Goal: Information Seeking & Learning: Learn about a topic

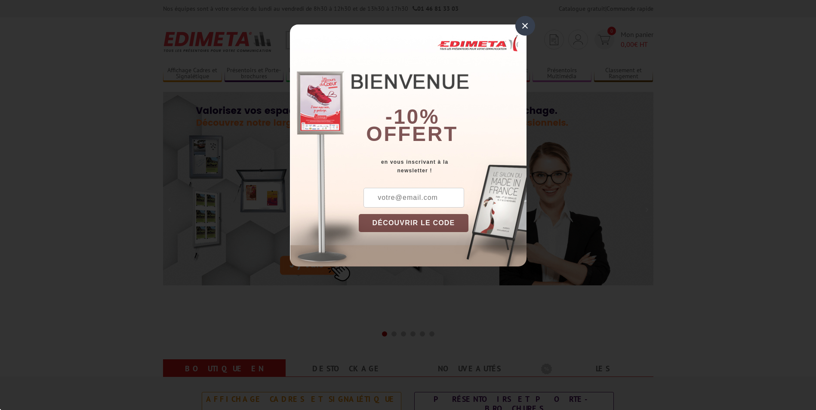
click at [523, 25] on div "×" at bounding box center [525, 26] width 20 height 20
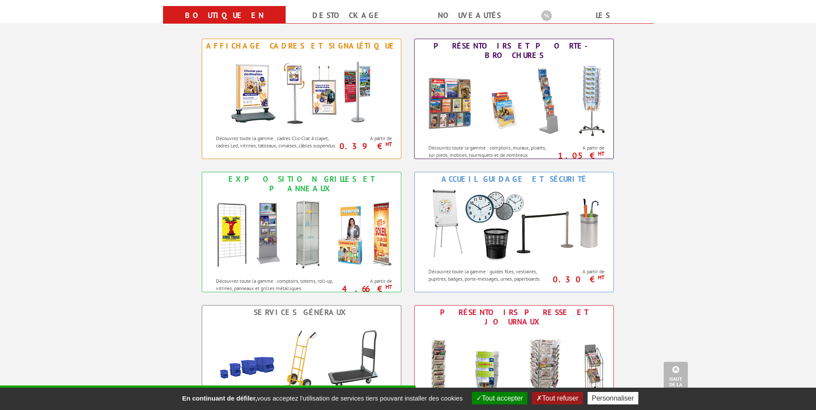
scroll to position [344, 0]
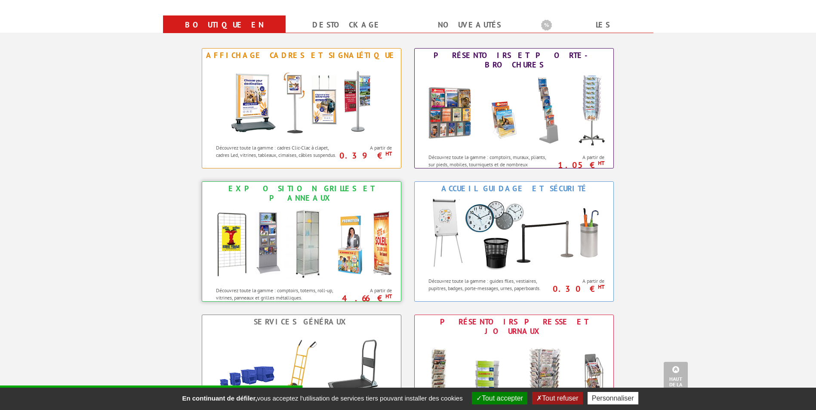
click at [267, 287] on p "Découvrez toute la gamme : comptoirs, totems, roll-up, vitrines, panneaux et gr…" at bounding box center [277, 294] width 123 height 15
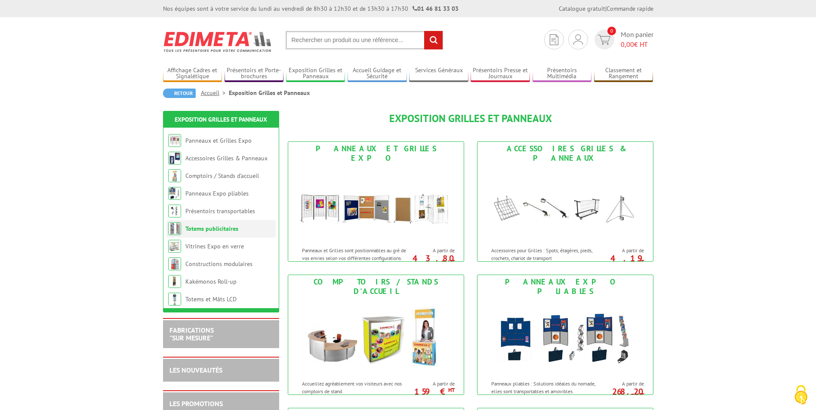
click at [228, 231] on link "Totems publicitaires" at bounding box center [211, 229] width 53 height 8
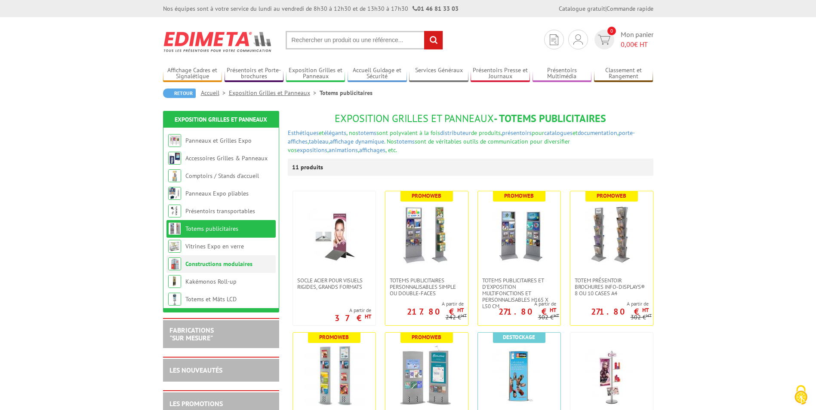
click at [224, 265] on link "Constructions modulaires" at bounding box center [218, 264] width 67 height 8
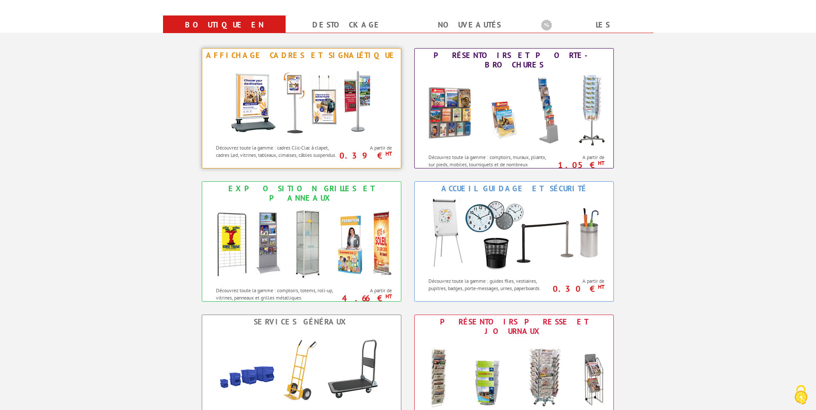
click at [278, 146] on p "Découvrez toute la gamme : cadres Clic-Clac à clapet, cadres Led, vitrines, tab…" at bounding box center [277, 151] width 123 height 15
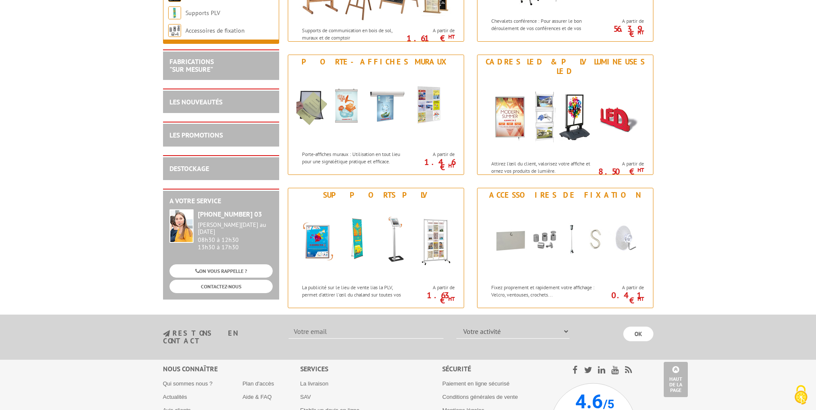
scroll to position [1032, 0]
click at [334, 283] on p "La publicité sur le lieu de vente lias la PLV, permet d'attirer l'œil du chalan…" at bounding box center [355, 294] width 107 height 22
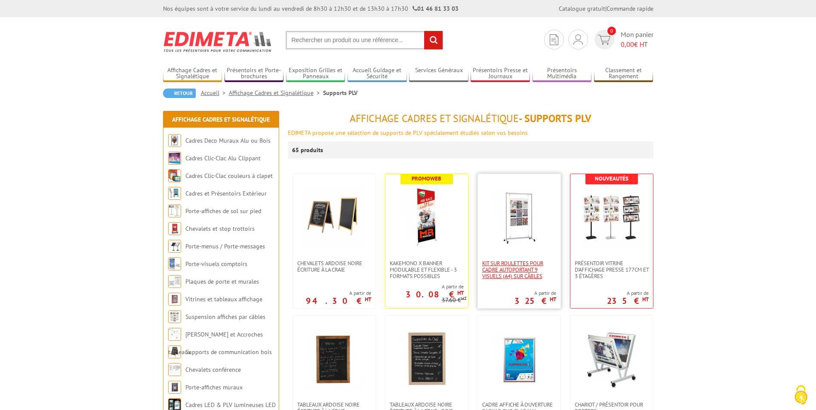
click at [506, 272] on span "Kit sur roulettes pour cadre autoportant 9 visuels (A4) sur câbles" at bounding box center [519, 269] width 74 height 19
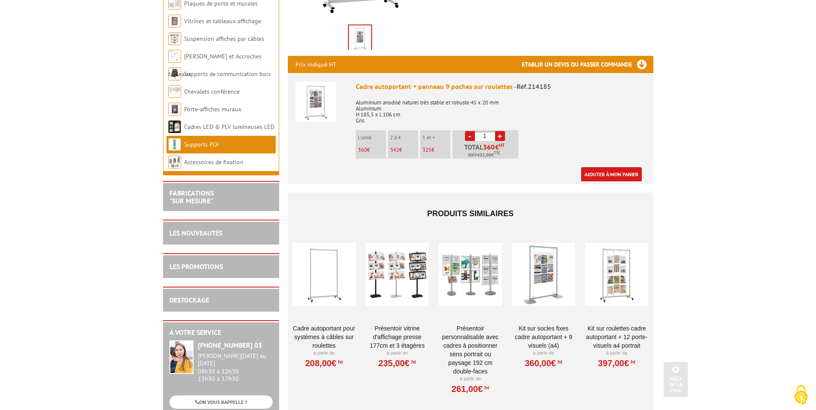
scroll to position [344, 0]
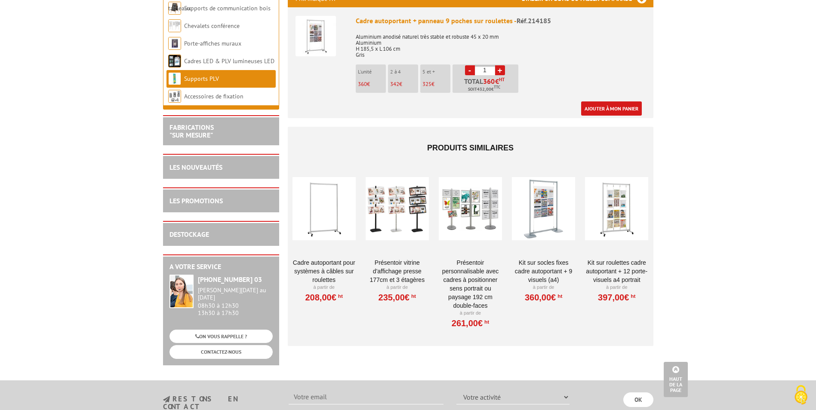
click at [390, 258] on link "Présentoir vitrine d'affichage presse 177cm et 3 étagères" at bounding box center [397, 271] width 63 height 26
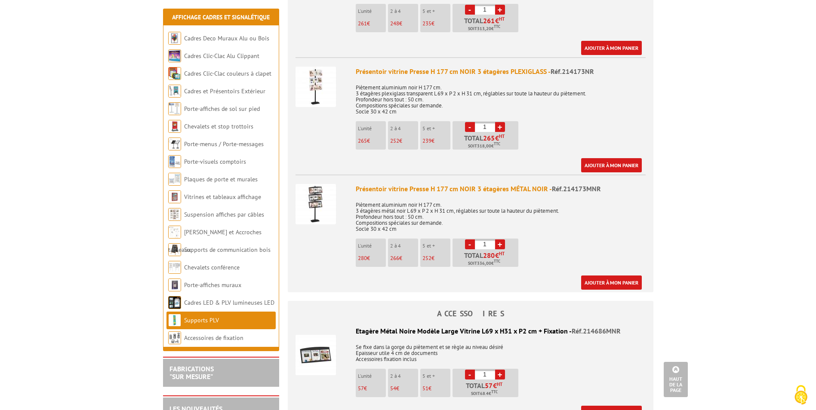
scroll to position [387, 0]
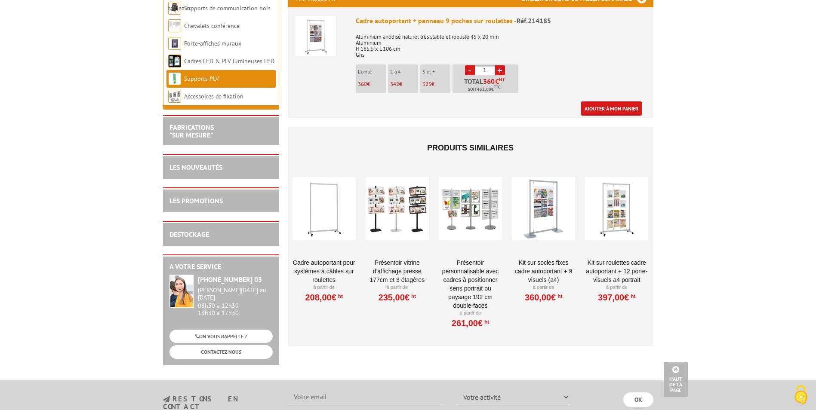
click at [467, 260] on link "Présentoir personnalisable avec cadres à positionner sens portrait ou paysage 1…" at bounding box center [470, 284] width 63 height 52
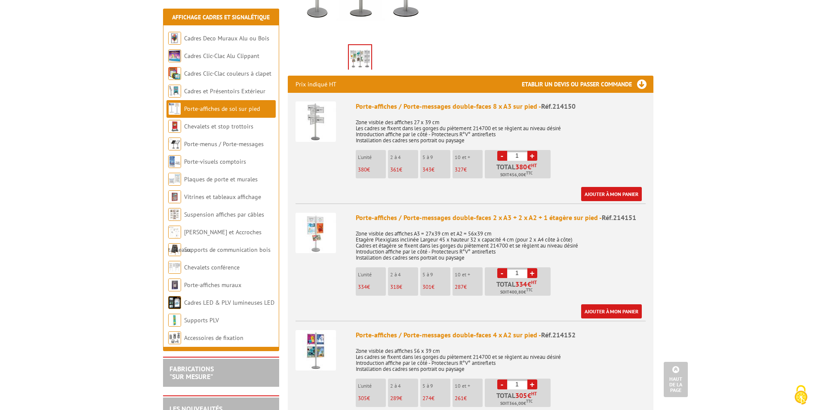
scroll to position [301, 0]
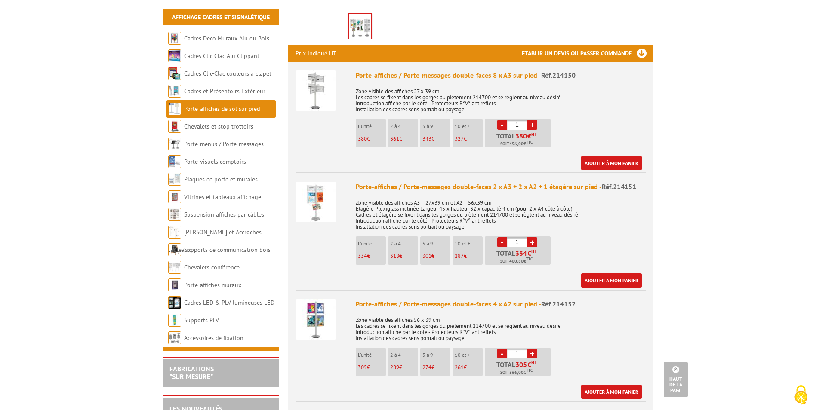
click at [314, 80] on img at bounding box center [315, 91] width 40 height 40
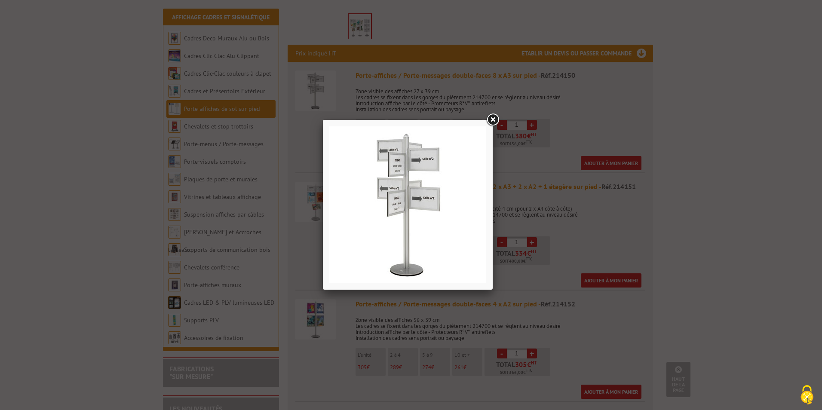
click at [492, 119] on link at bounding box center [492, 119] width 15 height 15
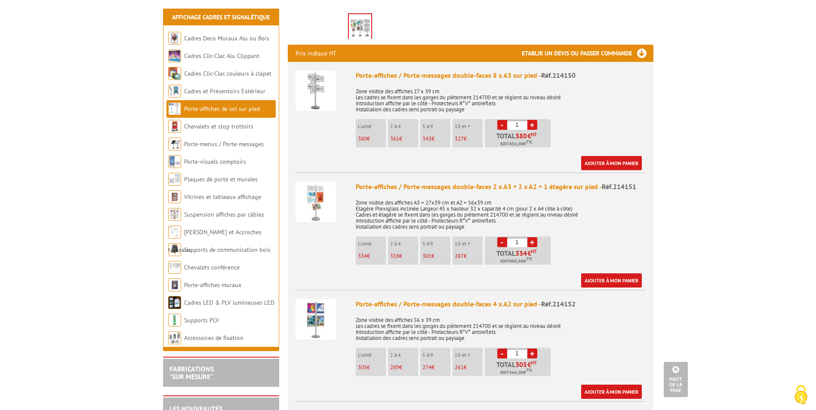
click at [314, 190] on img at bounding box center [315, 202] width 40 height 40
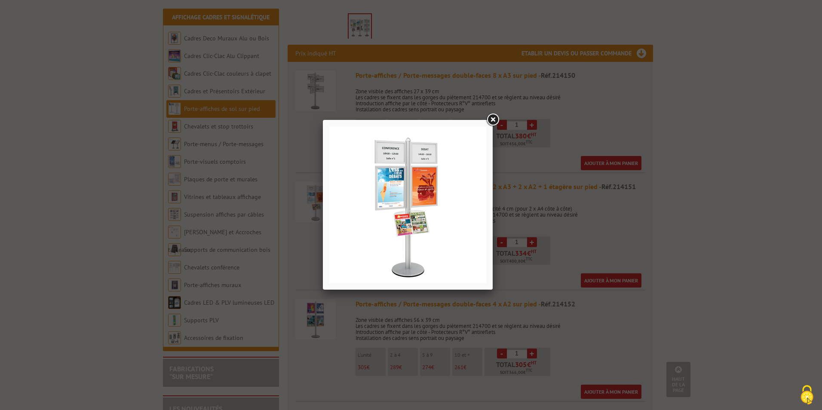
click at [489, 121] on link at bounding box center [492, 119] width 15 height 15
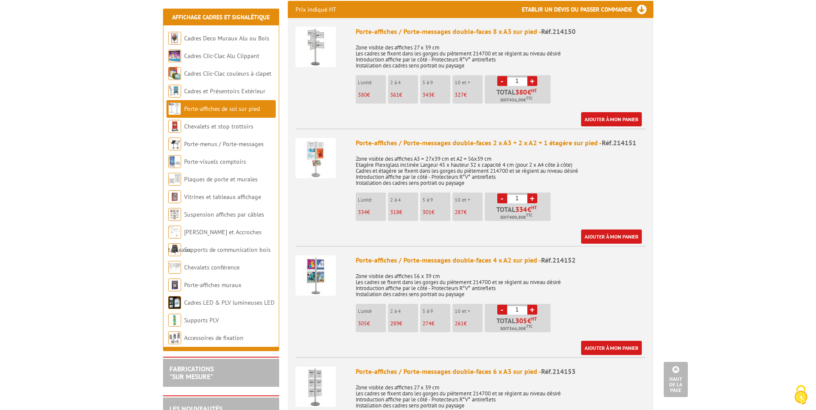
scroll to position [387, 0]
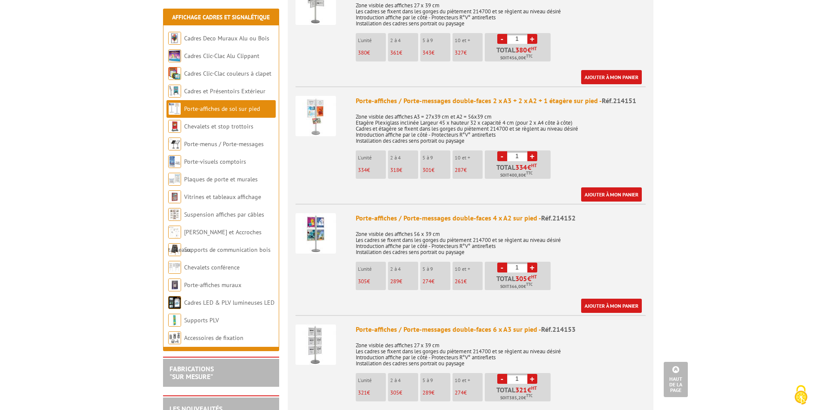
click at [311, 225] on img at bounding box center [315, 233] width 40 height 40
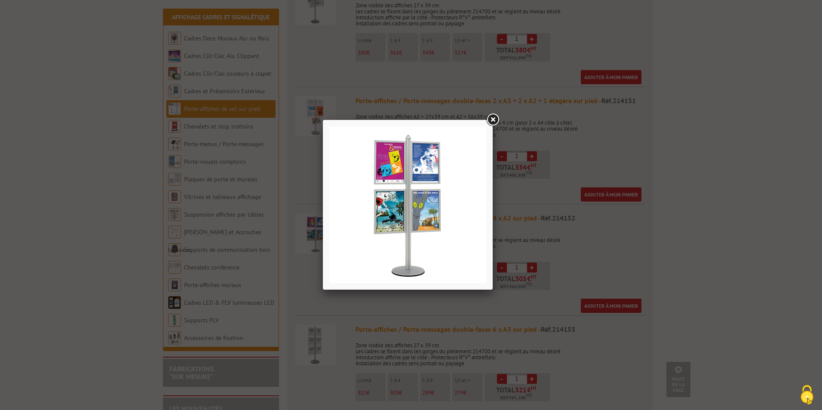
click at [492, 120] on link at bounding box center [492, 119] width 15 height 15
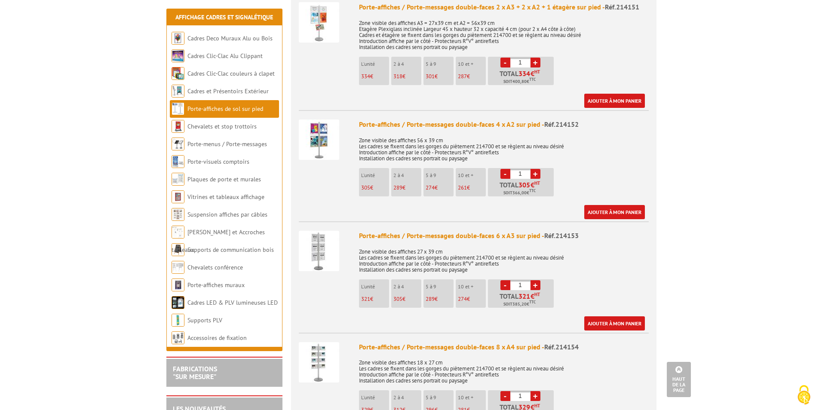
scroll to position [473, 0]
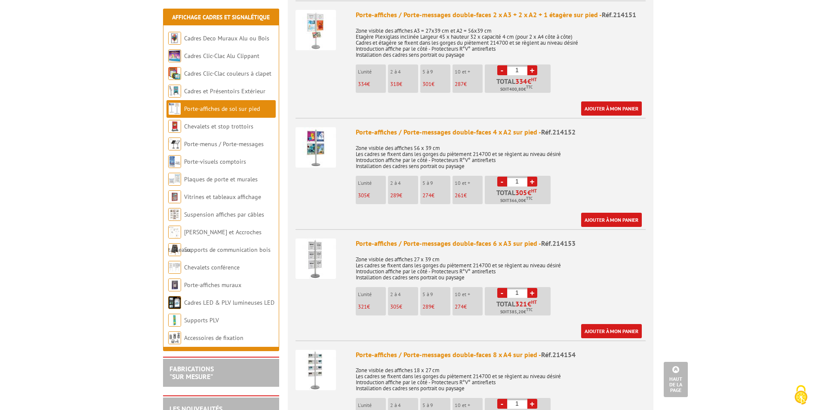
click at [316, 245] on img at bounding box center [315, 259] width 40 height 40
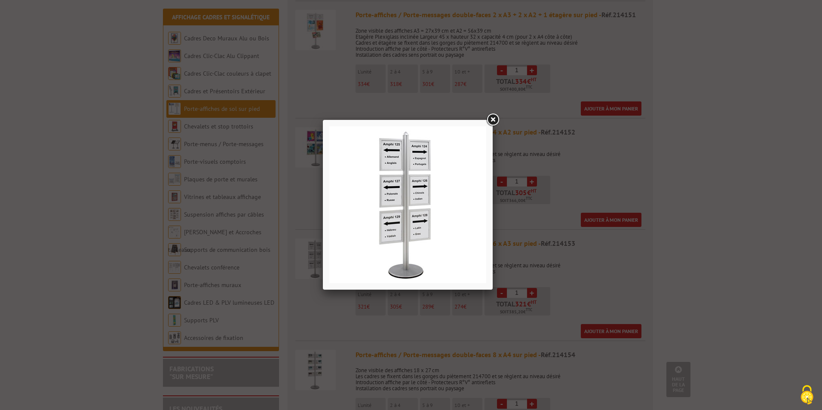
click at [492, 123] on link at bounding box center [492, 119] width 15 height 15
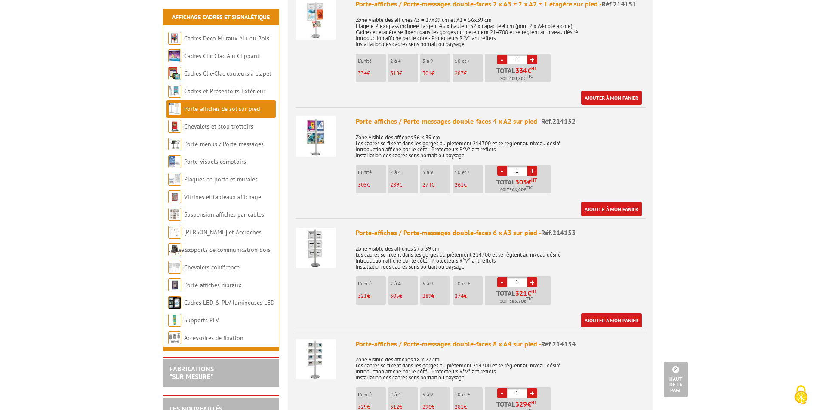
scroll to position [516, 0]
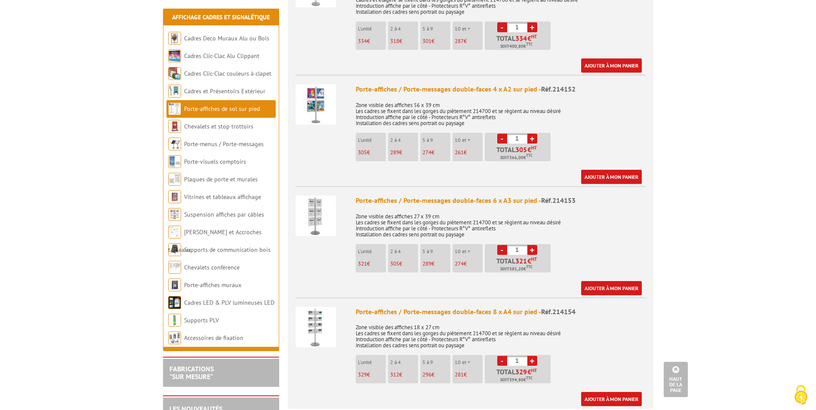
click at [310, 317] on img at bounding box center [315, 327] width 40 height 40
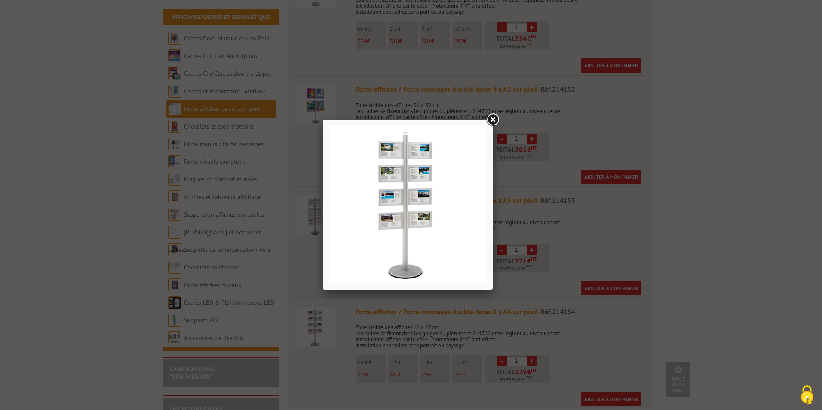
click at [498, 120] on link at bounding box center [492, 119] width 15 height 15
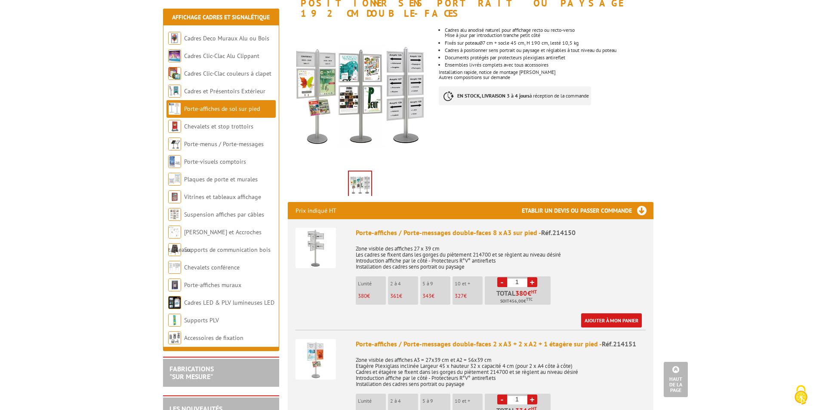
scroll to position [86, 0]
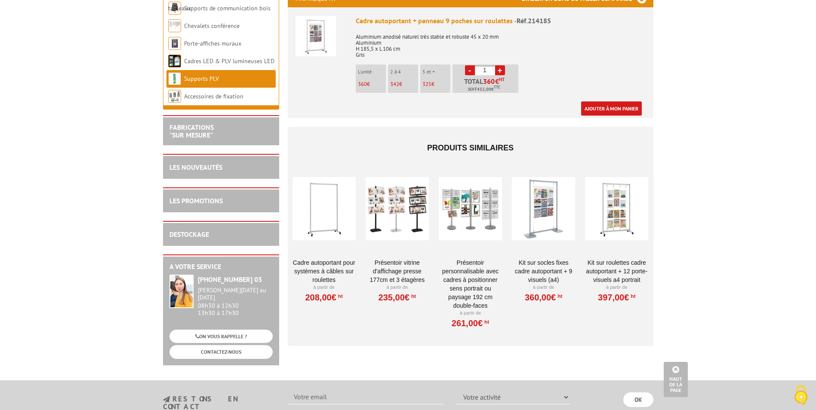
click at [625, 258] on link "Kit sur roulettes cadre autoportant + 12 porte-visuels A4 Portrait" at bounding box center [616, 271] width 63 height 26
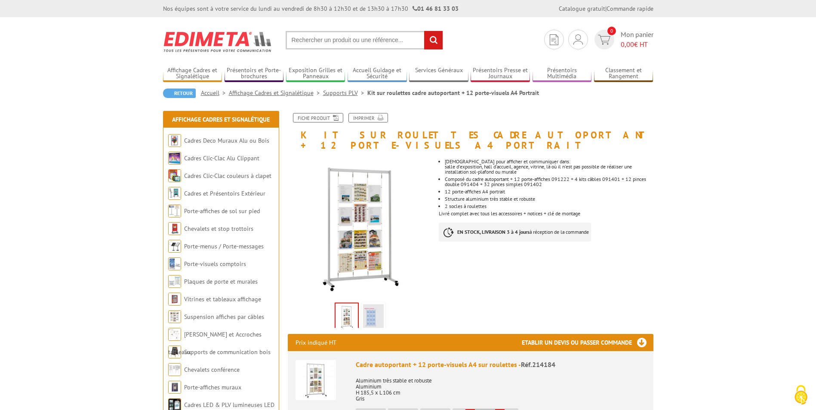
click at [374, 306] on img at bounding box center [373, 317] width 21 height 27
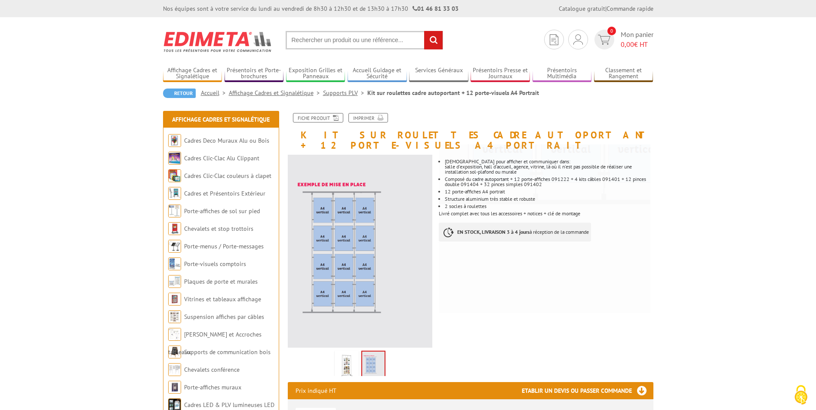
click at [346, 357] on img at bounding box center [346, 366] width 21 height 27
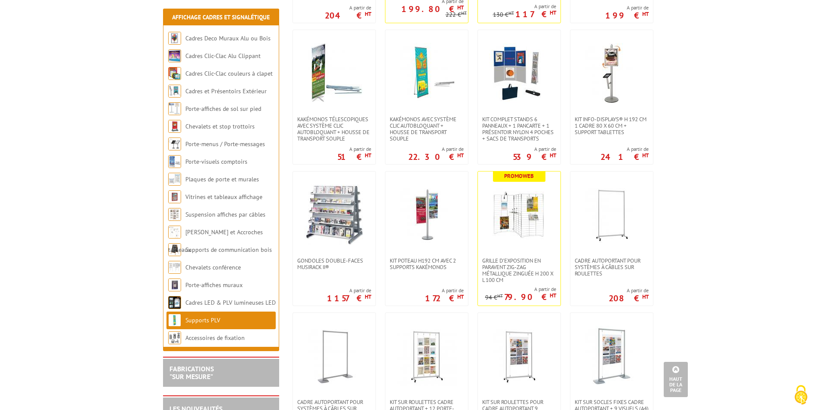
scroll to position [731, 0]
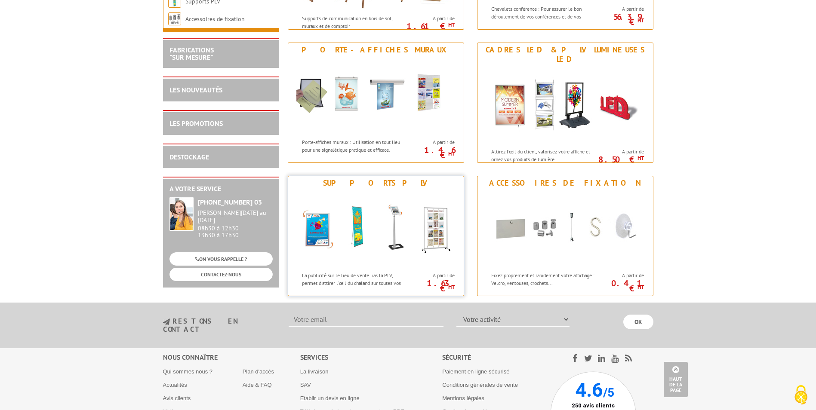
click at [338, 276] on p "La publicité sur le lieu de vente lias la PLV, permet d'attirer l'œil du chalan…" at bounding box center [355, 283] width 107 height 22
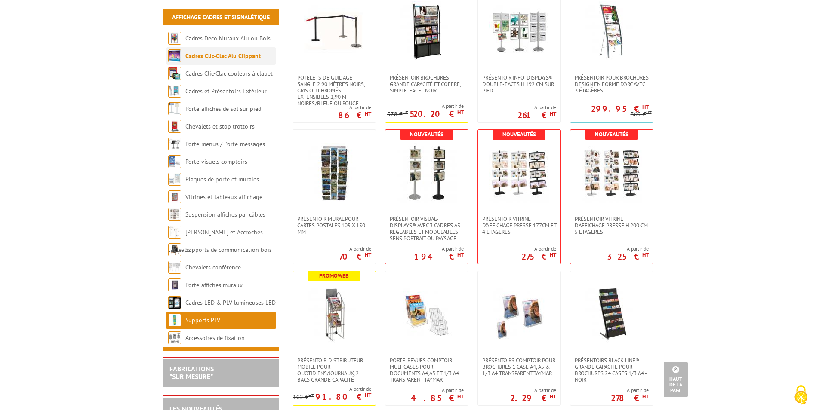
scroll to position [1591, 0]
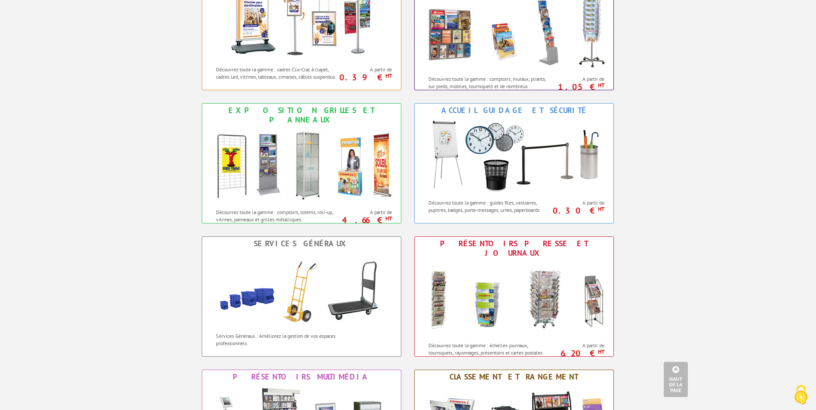
scroll to position [301, 0]
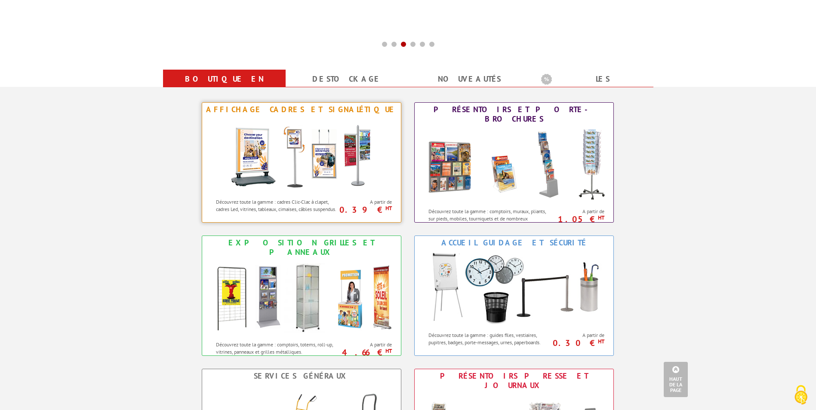
click at [225, 198] on p "Découvrez toute la gamme : cadres Clic-Clac à clapet, cadres Led, vitrines, tab…" at bounding box center [277, 205] width 123 height 15
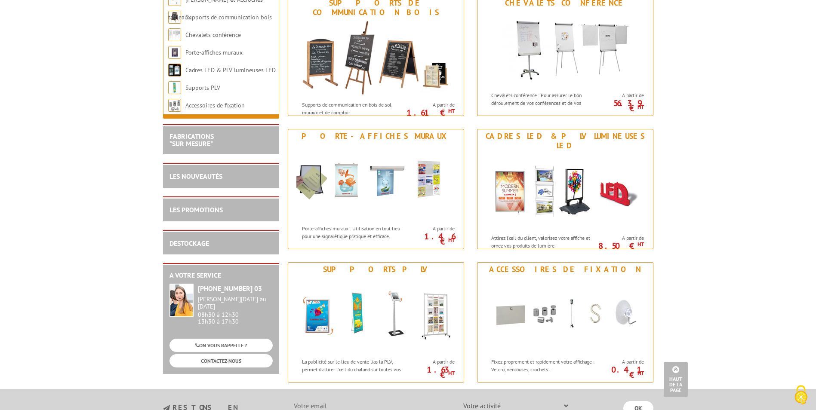
scroll to position [946, 0]
click at [508, 234] on p "Attirez l’œil du client, valorisez votre affiche et ornez vos produits de lumiè…" at bounding box center [544, 241] width 107 height 15
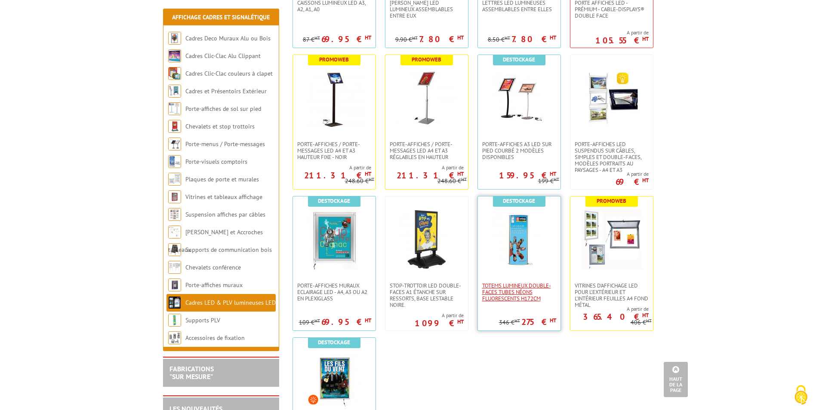
scroll to position [430, 0]
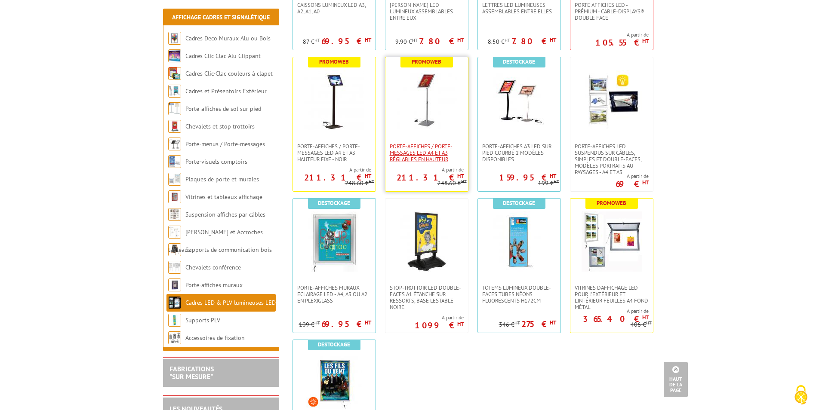
click at [404, 148] on span "Porte-affiches / Porte-messages LED A4 et A3 réglables en hauteur" at bounding box center [427, 152] width 74 height 19
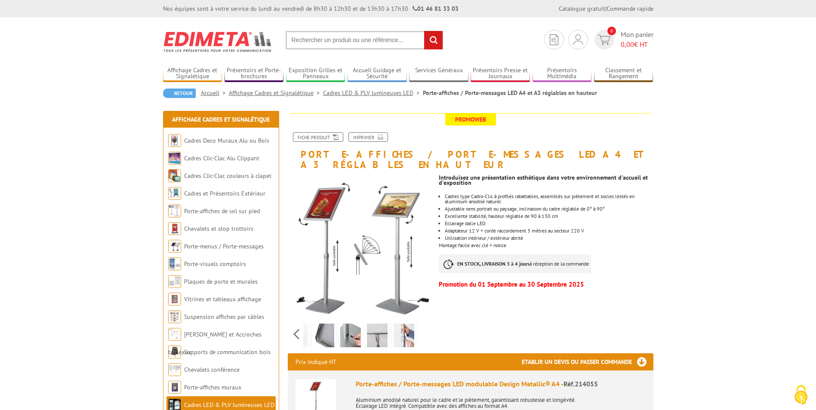
click at [421, 323] on div "Previous Next" at bounding box center [360, 334] width 145 height 30
click at [327, 328] on img at bounding box center [324, 337] width 21 height 27
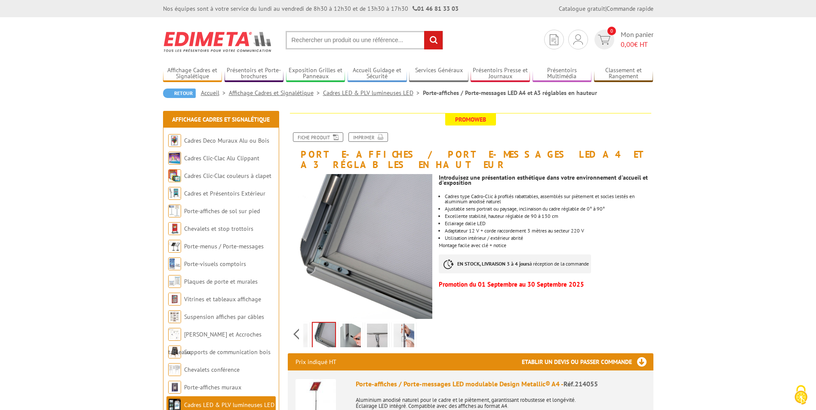
click at [352, 328] on img at bounding box center [350, 337] width 21 height 27
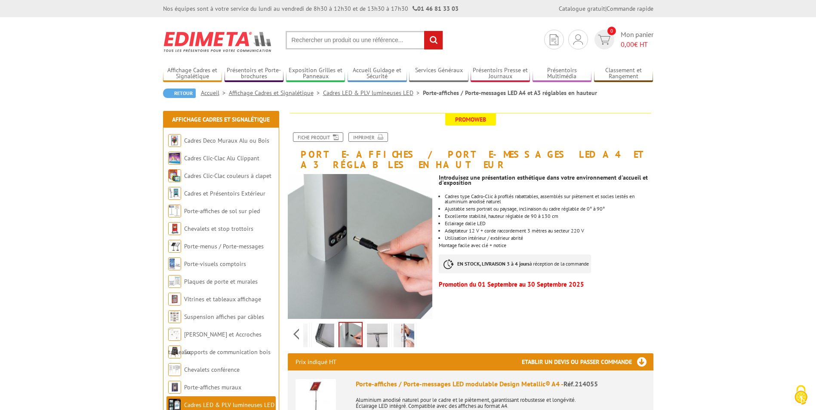
click at [378, 327] on img at bounding box center [377, 337] width 21 height 27
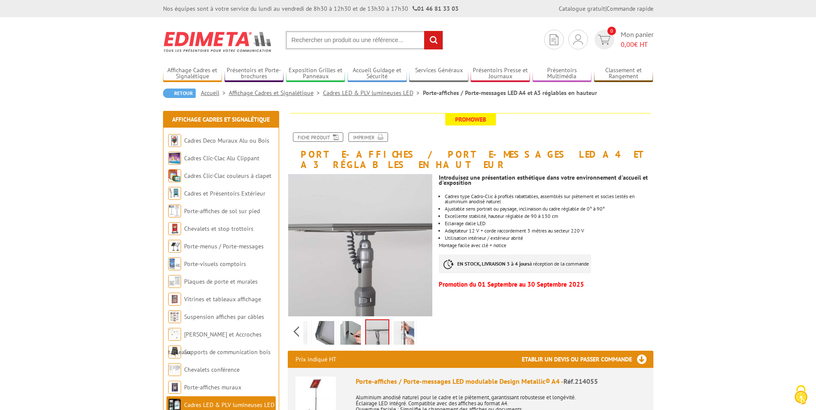
click at [408, 325] on img at bounding box center [404, 334] width 21 height 27
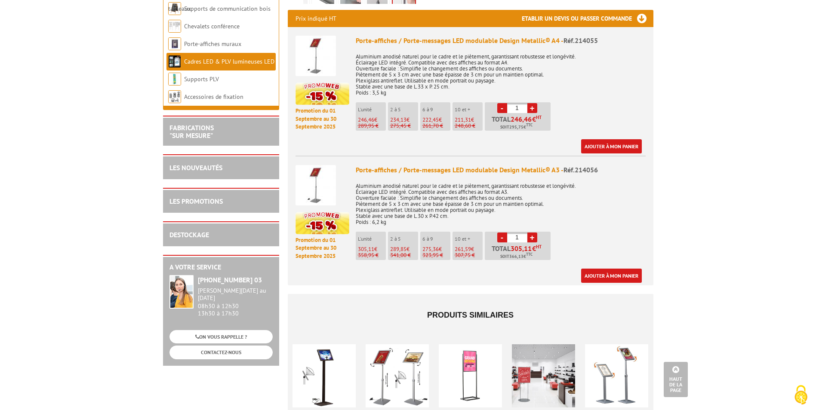
scroll to position [387, 0]
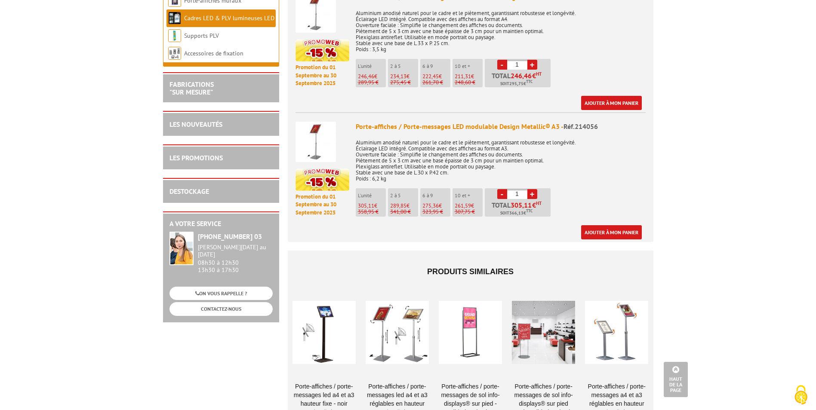
click at [327, 193] on p "Promotion du 01 Septembre au 30 Septembre 2025" at bounding box center [322, 205] width 54 height 24
click at [310, 143] on img at bounding box center [315, 142] width 40 height 40
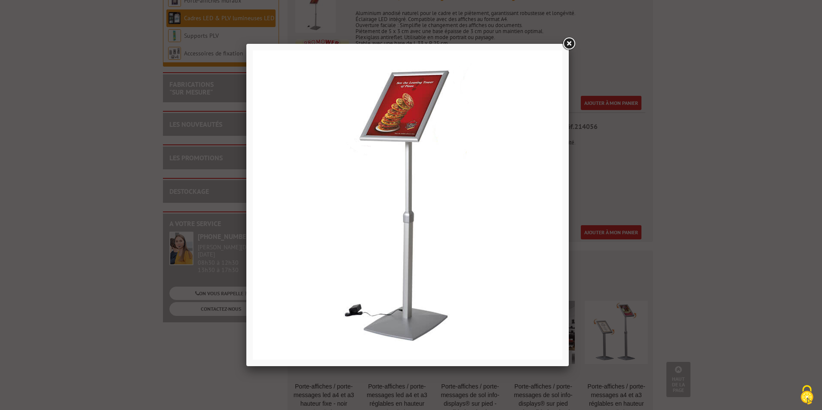
click at [571, 46] on link at bounding box center [568, 43] width 15 height 15
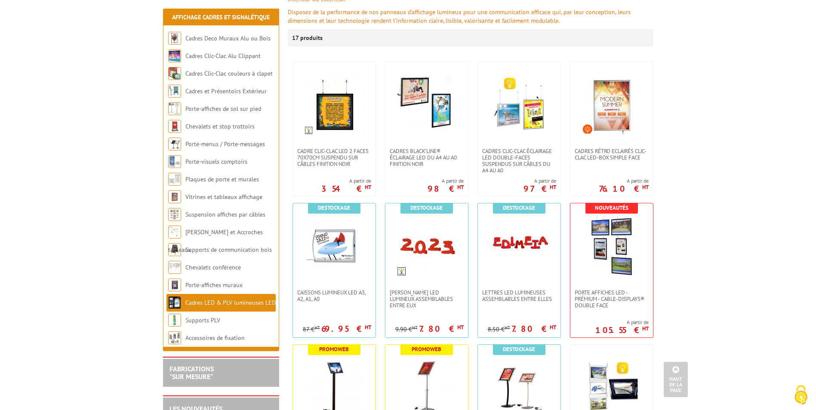
scroll to position [129, 0]
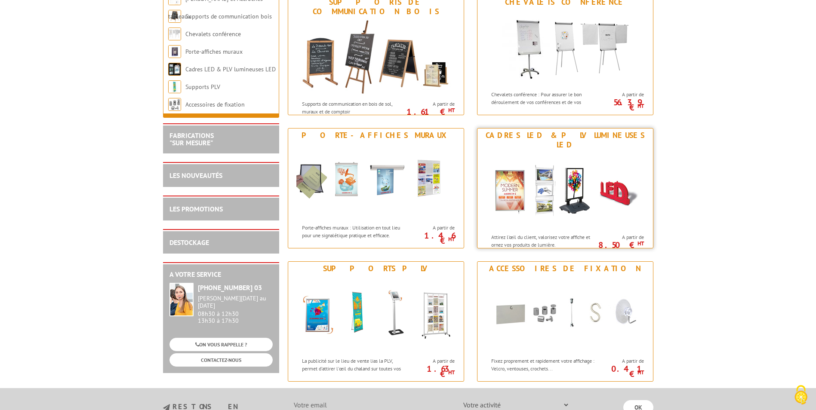
click at [541, 234] on p "Attirez l’œil du client, valorisez votre affiche et ornez vos produits de lumiè…" at bounding box center [544, 241] width 107 height 15
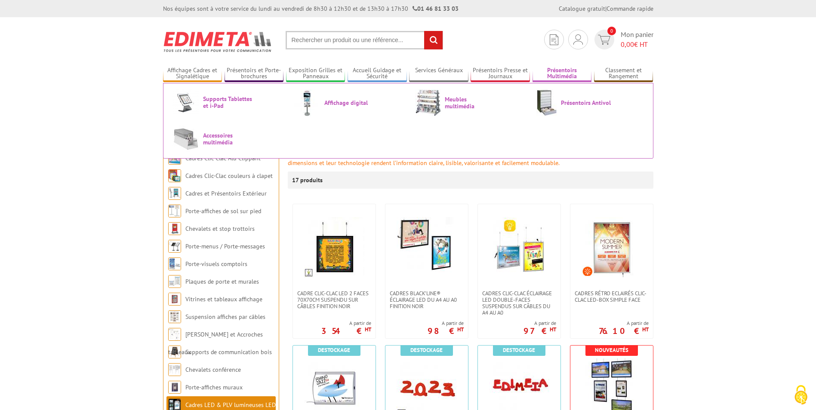
click at [559, 74] on link "Présentoirs Multimédia" at bounding box center [561, 74] width 59 height 14
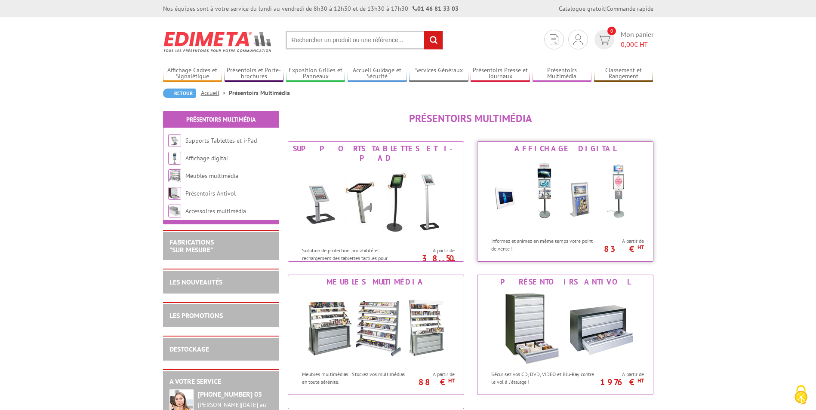
click at [567, 238] on p "Informez et animez en même temps votre point de vente !" at bounding box center [544, 244] width 107 height 15
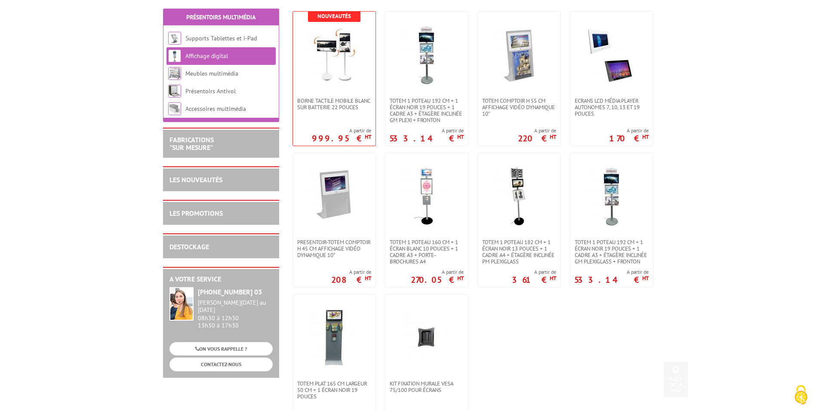
scroll to position [258, 0]
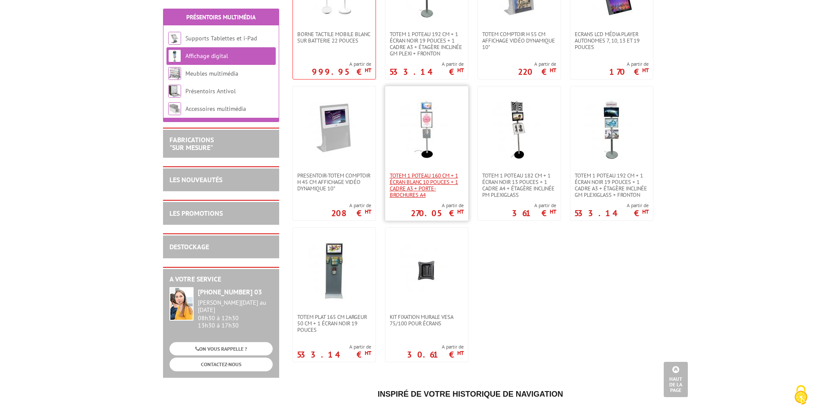
click at [427, 172] on span "Totem 1 poteau 160 cm + 1 écran blanc 10 pouces + 1 cadre A3 + porte-brochures …" at bounding box center [427, 185] width 74 height 26
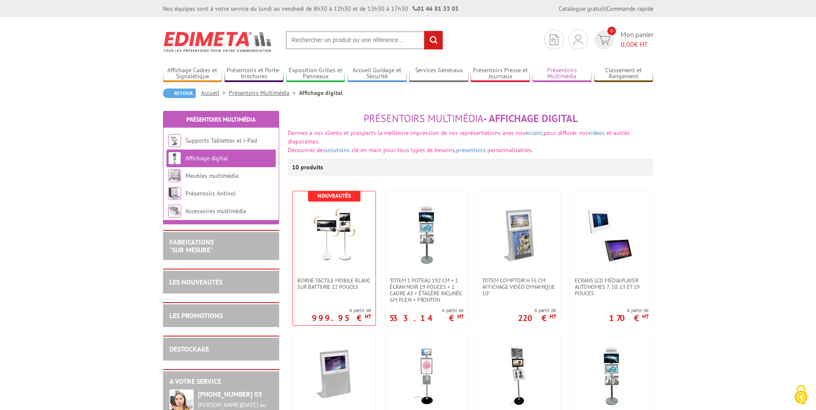
click at [555, 71] on link "Présentoirs Multimédia" at bounding box center [561, 74] width 59 height 14
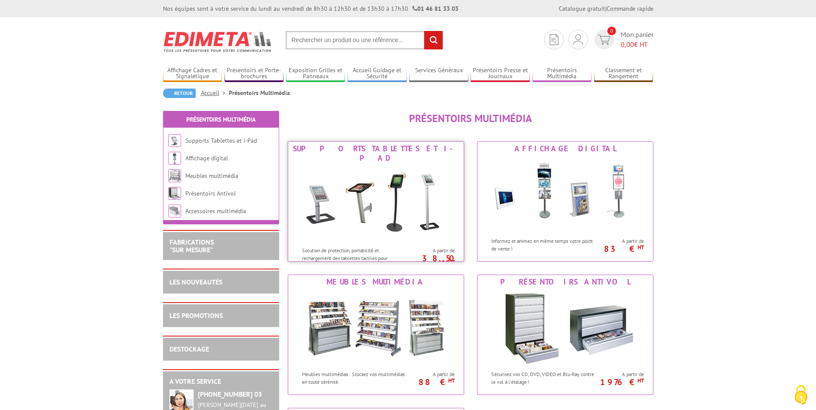
click at [361, 247] on p "Solution de protection, portabilité et rechargement des tablettes tactiles pour…" at bounding box center [355, 258] width 107 height 22
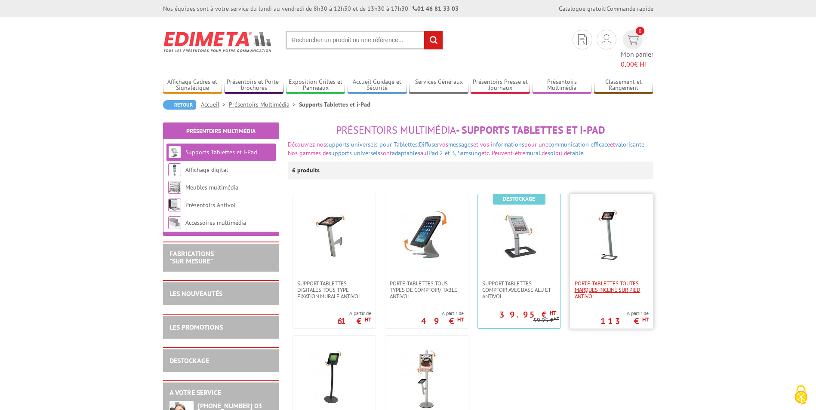
click at [601, 280] on span "Porte-Tablettes toutes marques incliné sur pied antivol" at bounding box center [612, 289] width 74 height 19
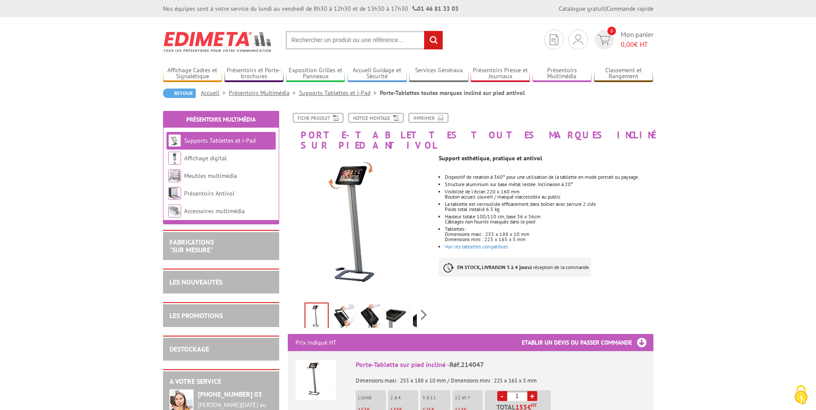
click at [346, 306] on img at bounding box center [343, 317] width 21 height 27
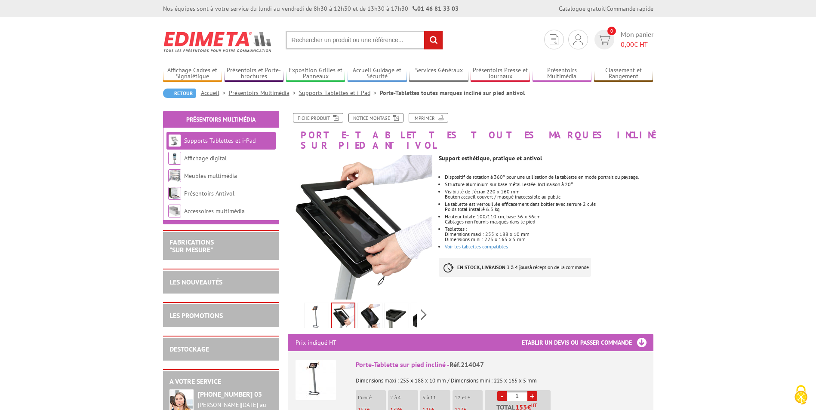
click at [367, 307] on img at bounding box center [370, 317] width 21 height 27
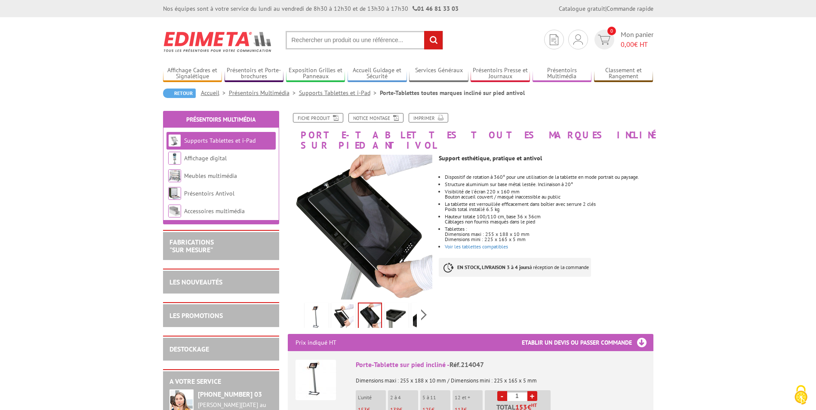
click at [393, 308] on img at bounding box center [396, 317] width 21 height 27
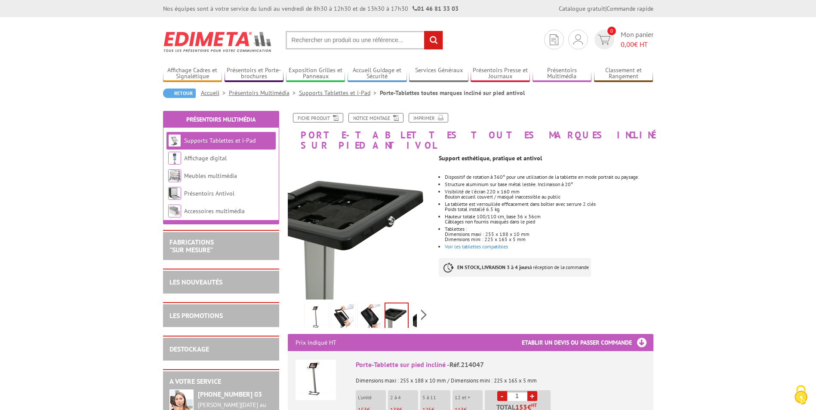
click at [421, 308] on div "Previous Next" at bounding box center [360, 315] width 145 height 30
click at [405, 306] on img at bounding box center [404, 317] width 21 height 27
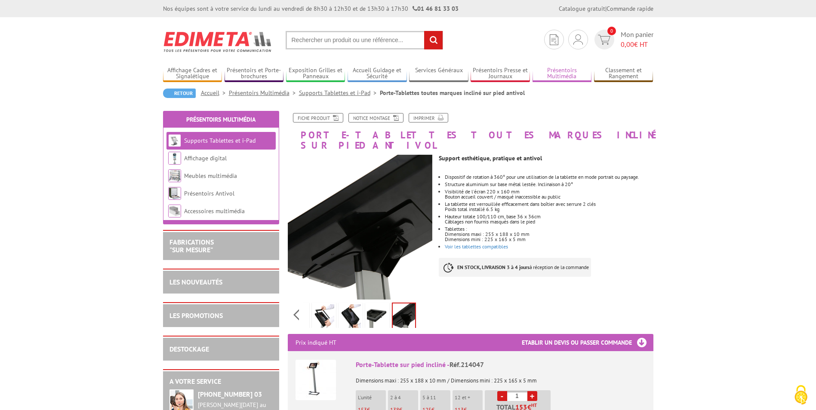
click at [551, 73] on link "Présentoirs Multimédia" at bounding box center [561, 74] width 59 height 14
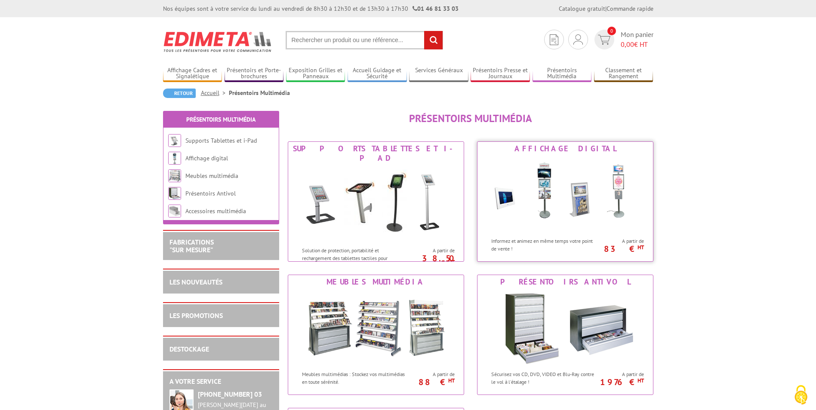
click at [555, 234] on div "Informez et animez en même temps votre point de vente !" at bounding box center [538, 242] width 123 height 19
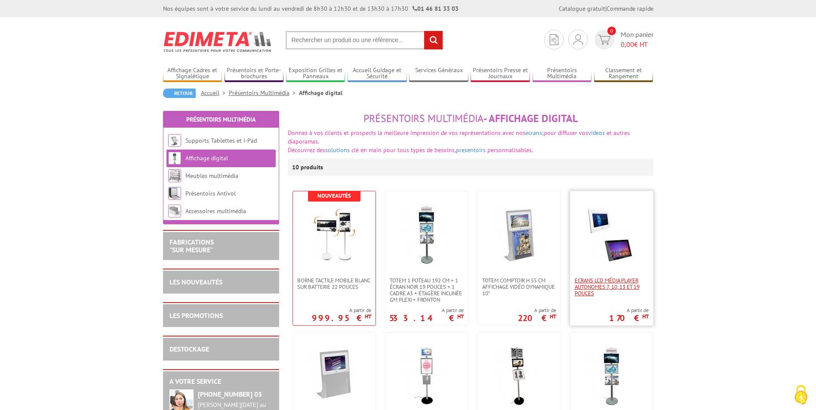
click at [605, 285] on span "Ecrans LCD média Player autonomes 7, 10, 13 et 19 pouces" at bounding box center [612, 286] width 74 height 19
